Goal: Communication & Community: Connect with others

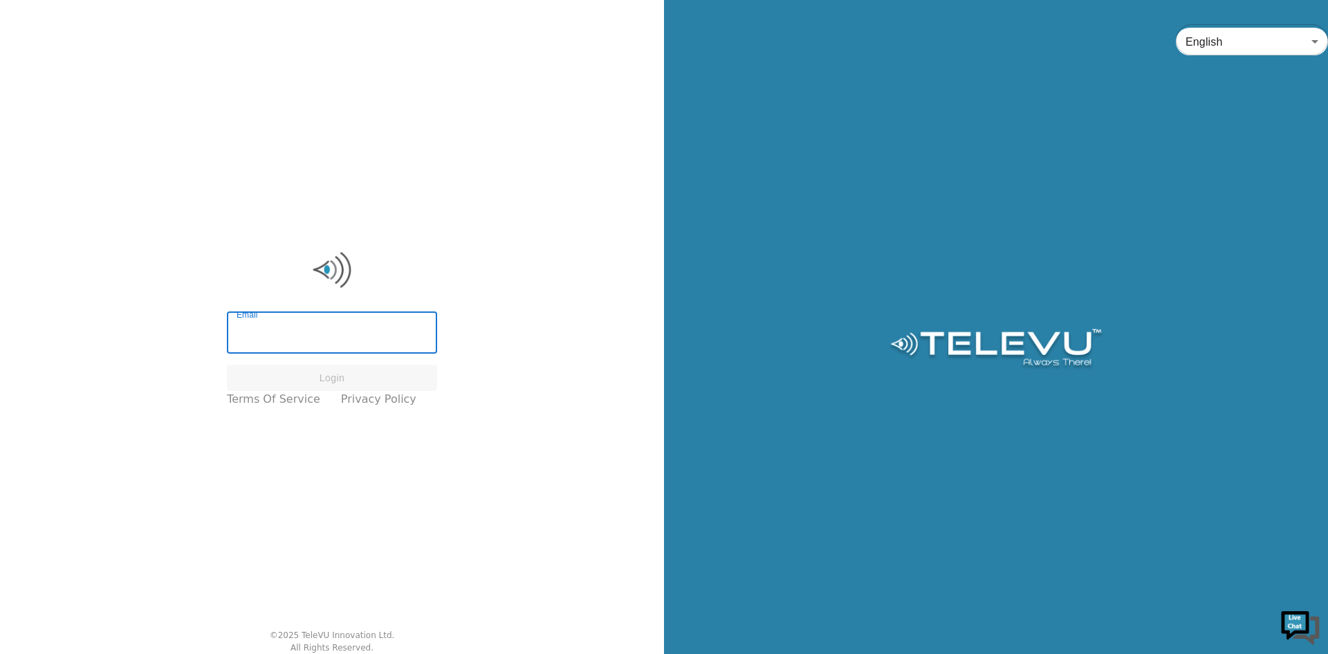
click at [374, 325] on input "Email" at bounding box center [332, 334] width 210 height 39
type input "[EMAIL_ADDRESS][PERSON_NAME][DOMAIN_NAME]"
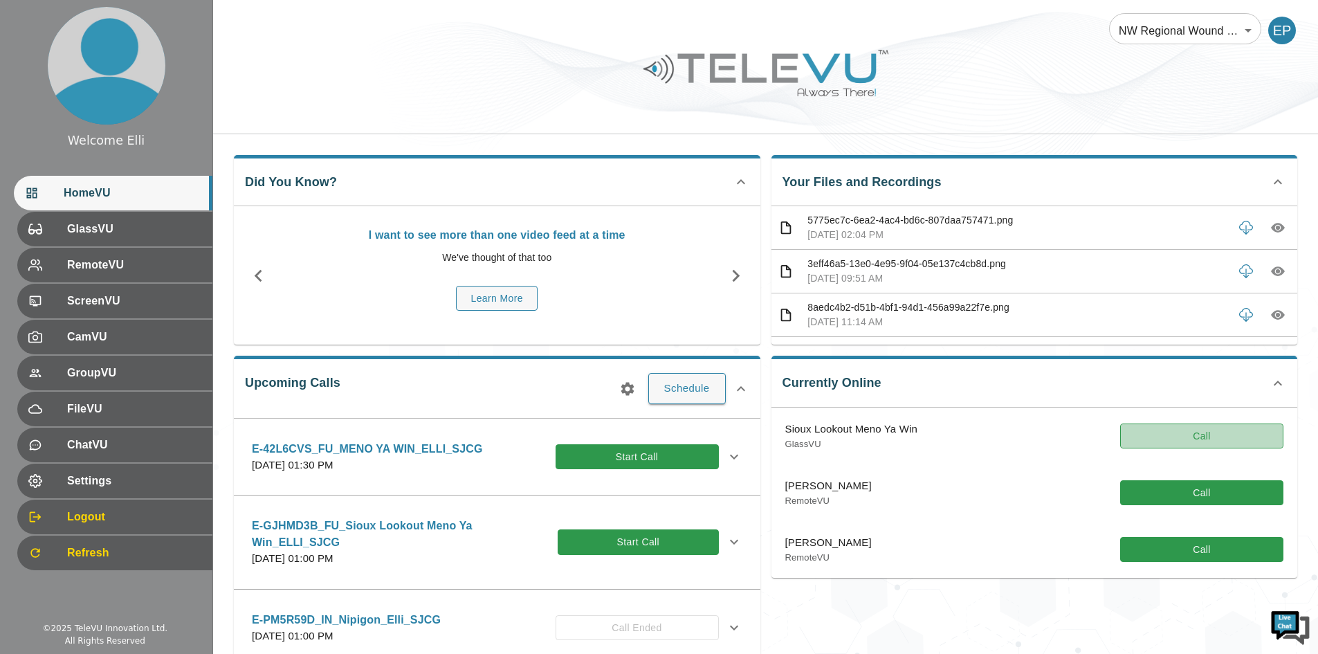
click at [1179, 439] on button "Call" at bounding box center [1201, 436] width 163 height 26
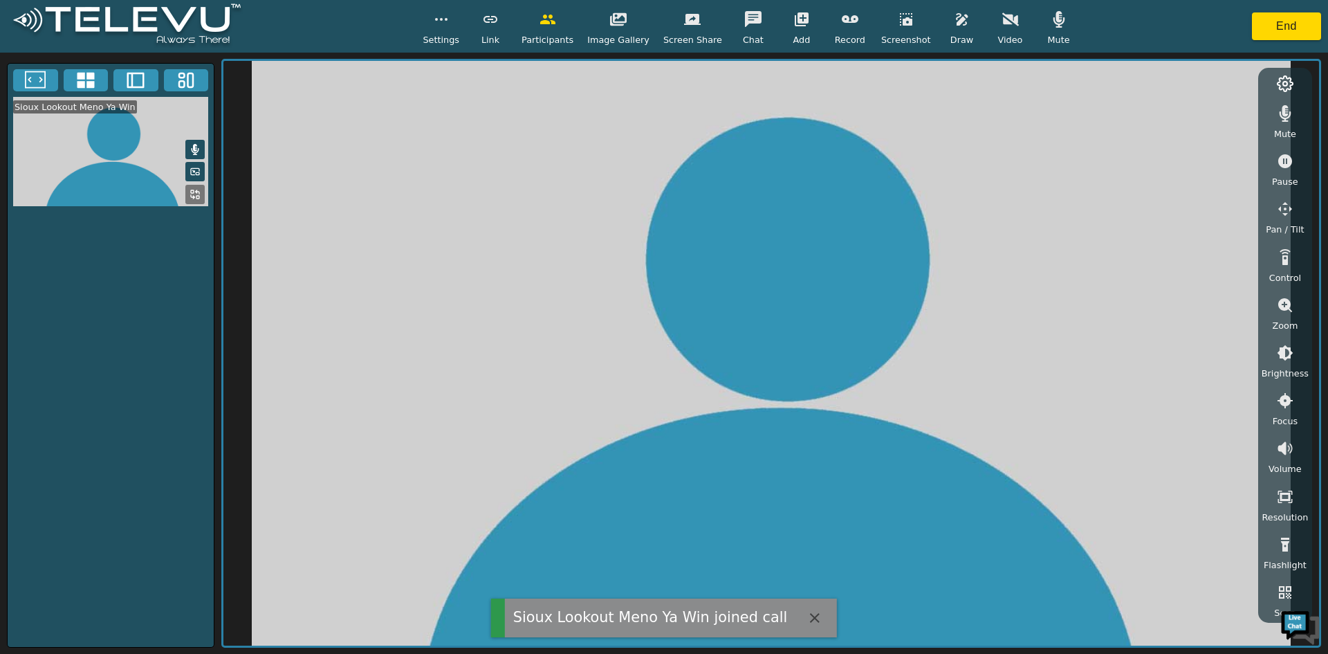
click at [1002, 23] on icon "button" at bounding box center [1010, 19] width 17 height 13
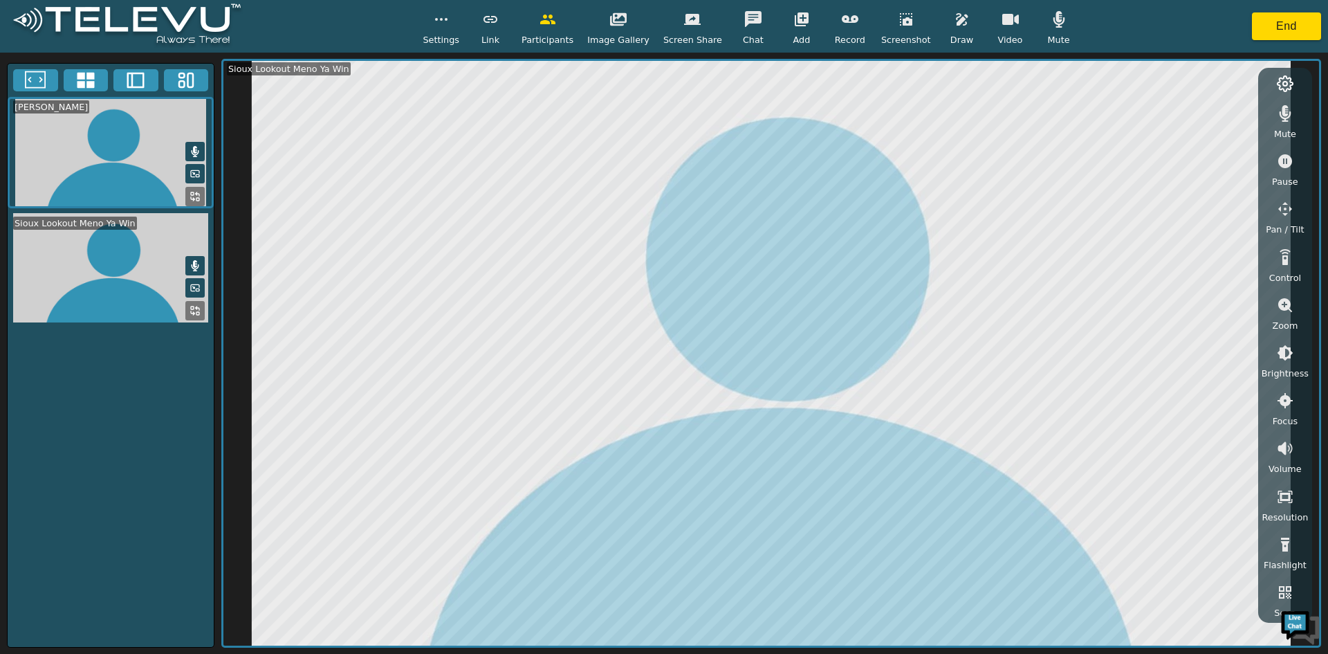
click at [1002, 18] on icon "button" at bounding box center [1010, 19] width 17 height 11
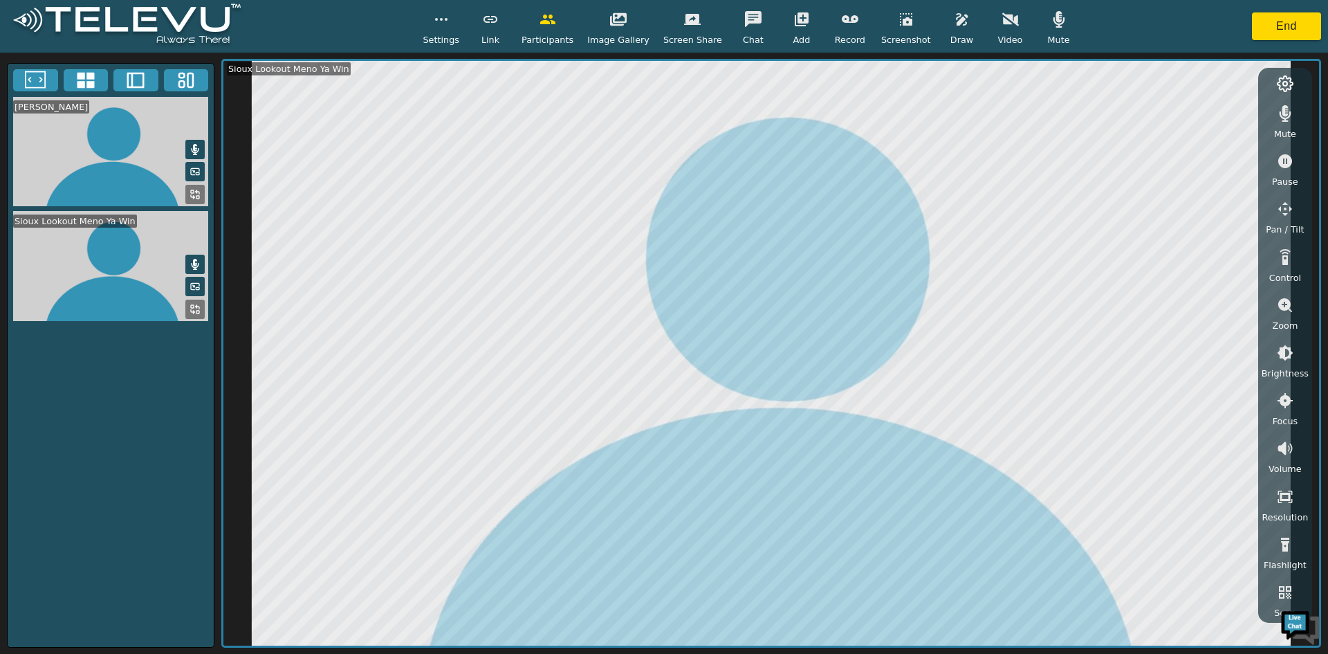
click at [1002, 20] on icon "button" at bounding box center [1010, 19] width 17 height 13
click at [1002, 20] on icon "button" at bounding box center [1010, 19] width 17 height 11
click at [1002, 18] on icon "button" at bounding box center [1010, 19] width 17 height 13
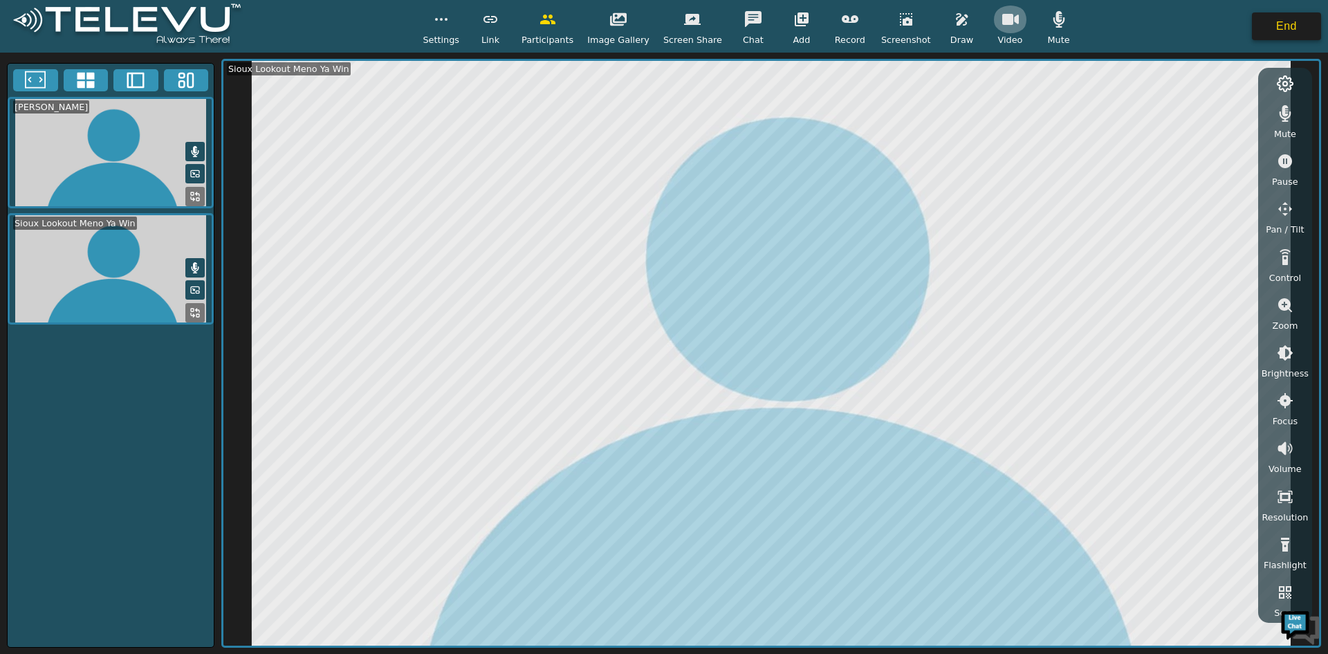
click at [1291, 24] on button "End" at bounding box center [1286, 26] width 69 height 28
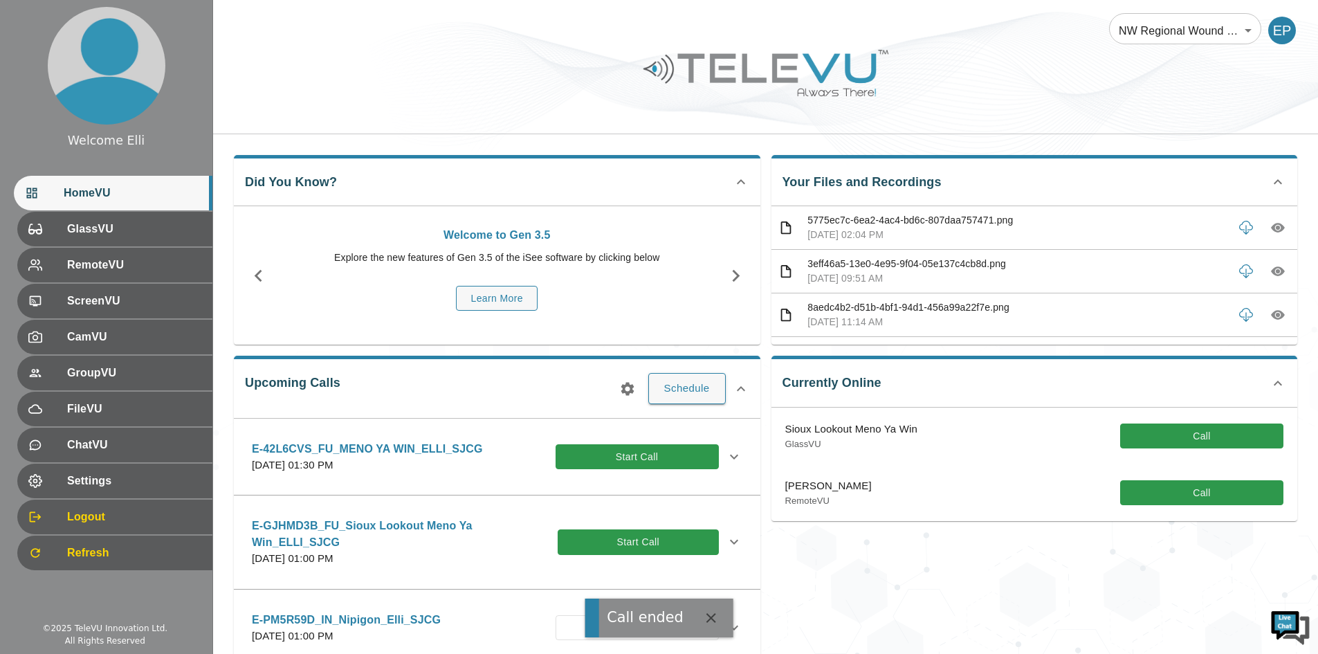
drag, startPoint x: 1075, startPoint y: 578, endPoint x: 1281, endPoint y: 51, distance: 566.0
click at [1079, 561] on div "Currently Online Sioux Lookout Meno Ya Win GlassVU Call [PERSON_NAME] RemoteVU …" at bounding box center [1029, 525] width 538 height 360
